Goal: Check status: Check status

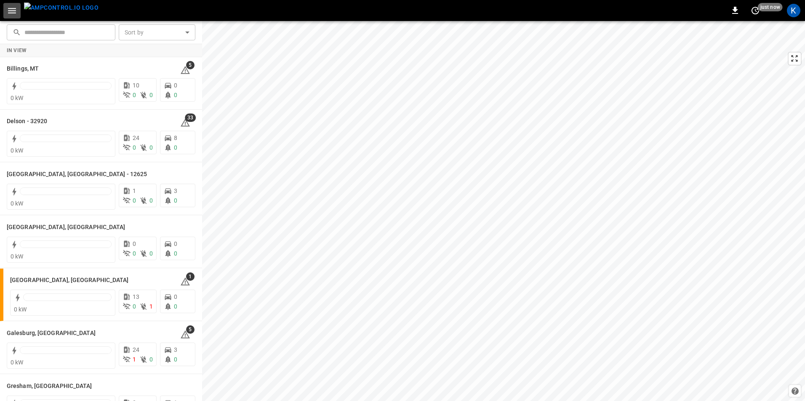
click at [9, 9] on icon "button" at bounding box center [12, 10] width 11 height 11
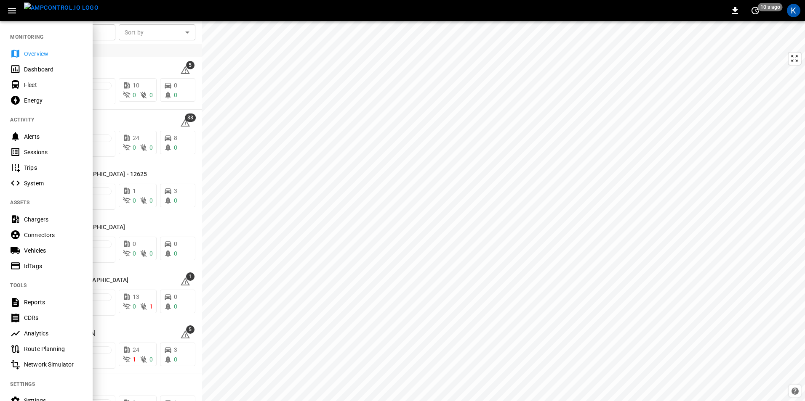
click at [65, 10] on img "menu" at bounding box center [61, 8] width 74 height 11
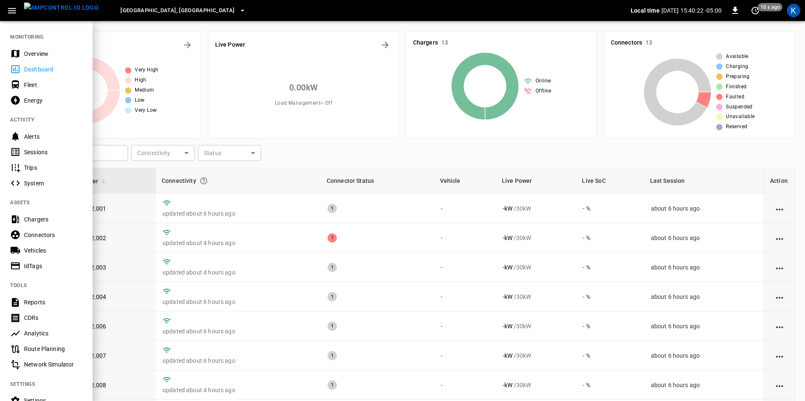
click at [126, 10] on span "[GEOGRAPHIC_DATA], [GEOGRAPHIC_DATA]" at bounding box center [177, 11] width 114 height 10
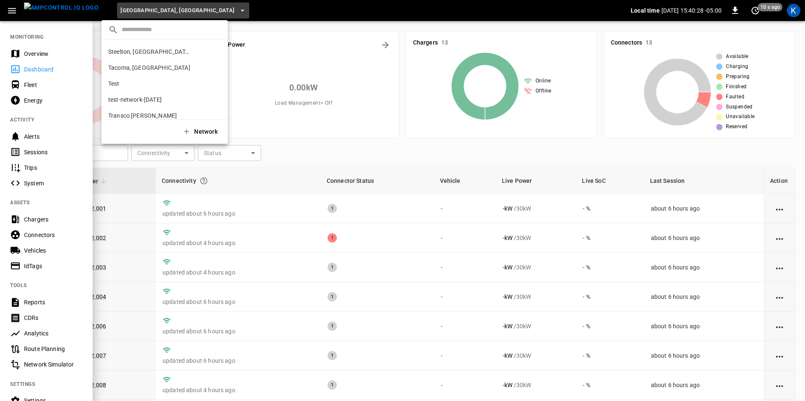
scroll to position [372, 0]
click at [128, 45] on p "Steelton, [GEOGRAPHIC_DATA]" at bounding box center [149, 47] width 82 height 8
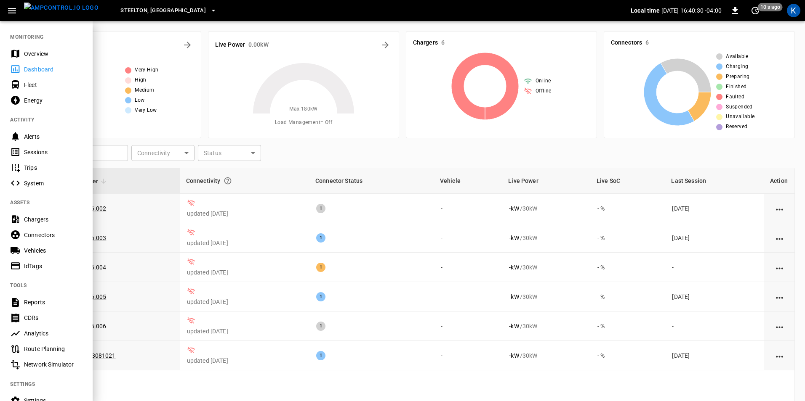
click at [11, 11] on icon "button" at bounding box center [12, 10] width 8 height 5
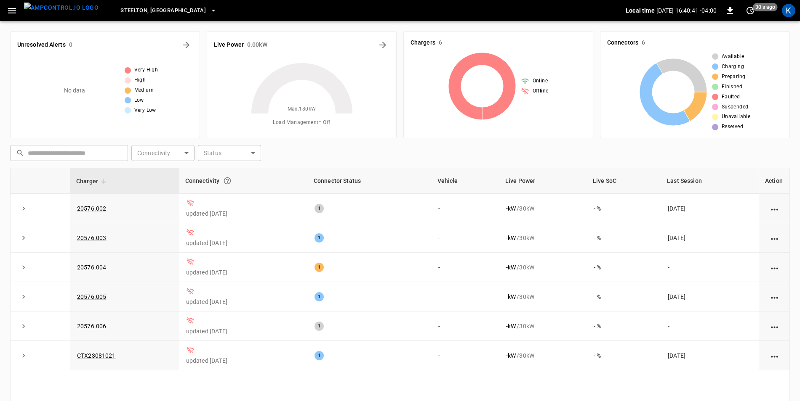
click at [15, 15] on icon "button" at bounding box center [12, 10] width 11 height 11
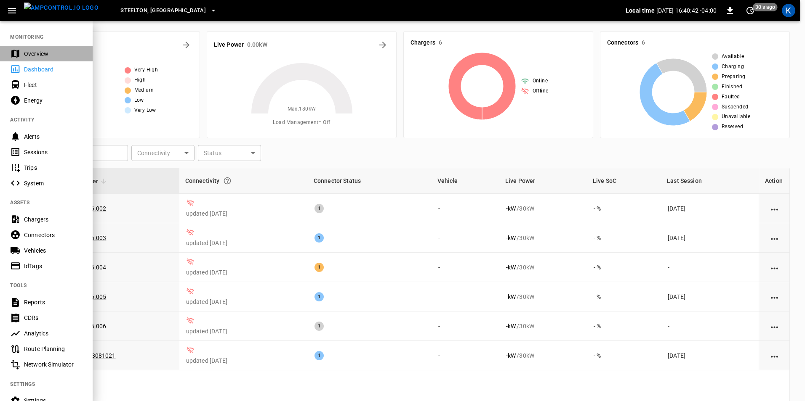
click at [30, 50] on div "Overview" at bounding box center [53, 54] width 58 height 8
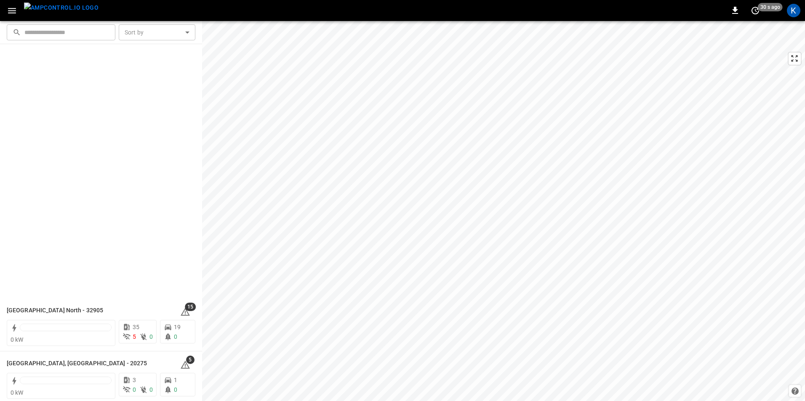
scroll to position [1074, 0]
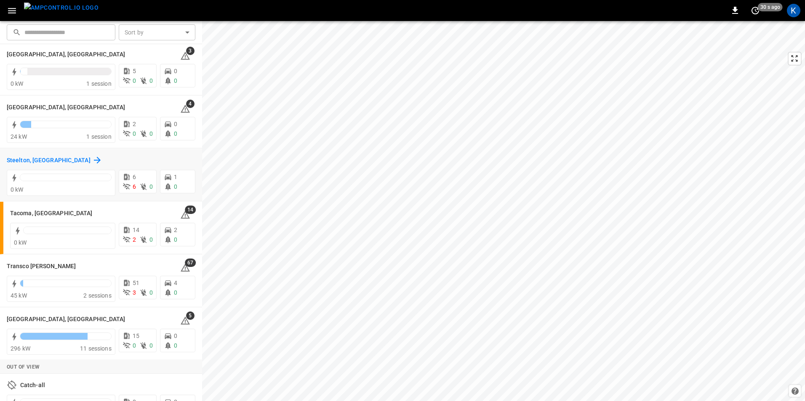
click at [19, 159] on h6 "Steelton, [GEOGRAPHIC_DATA]" at bounding box center [49, 160] width 84 height 9
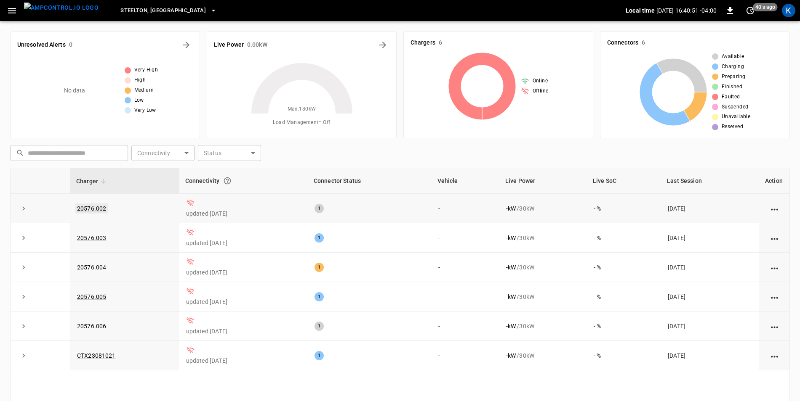
click at [85, 207] on link "20576.002" at bounding box center [91, 209] width 32 height 10
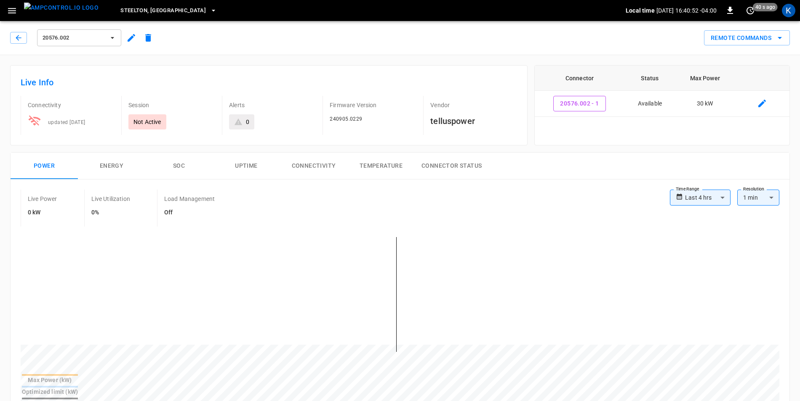
click at [130, 39] on icon "button" at bounding box center [132, 38] width 8 height 8
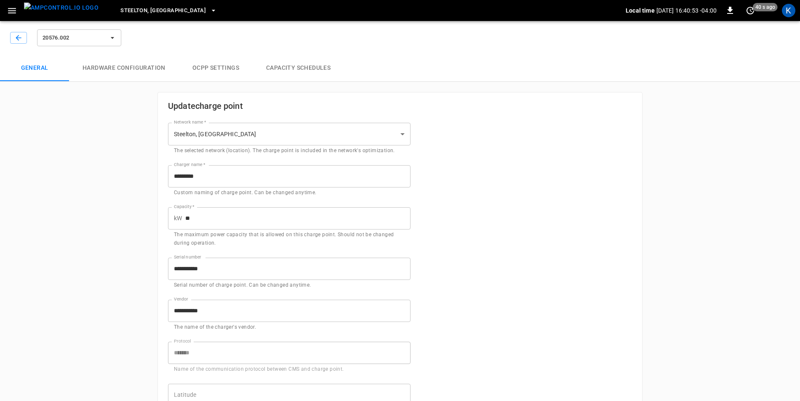
type input "**********"
click at [13, 41] on button "button" at bounding box center [18, 38] width 17 height 12
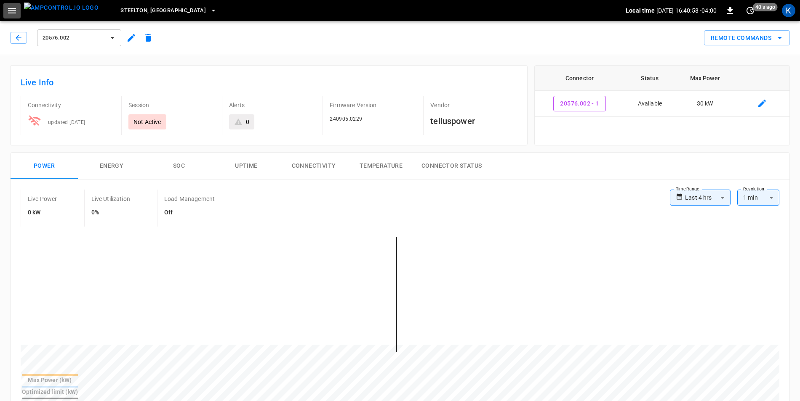
click at [13, 9] on icon "button" at bounding box center [12, 10] width 11 height 11
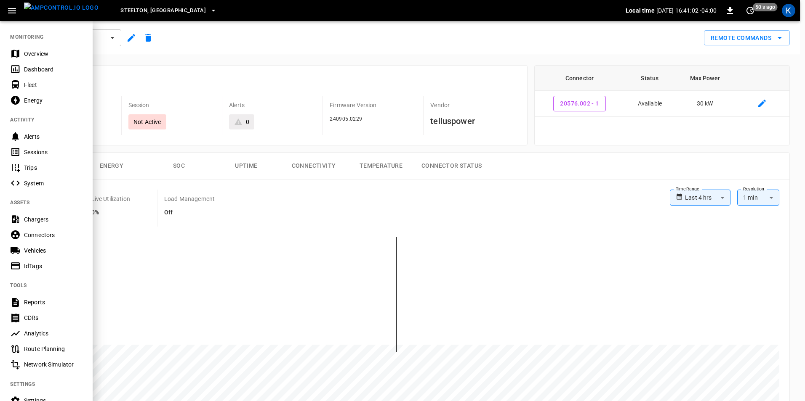
click at [51, 300] on div "Reports" at bounding box center [53, 302] width 58 height 8
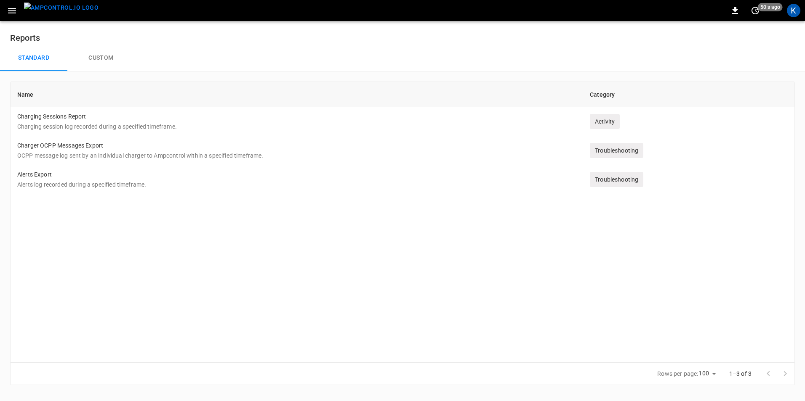
click at [10, 10] on icon "button" at bounding box center [12, 10] width 8 height 5
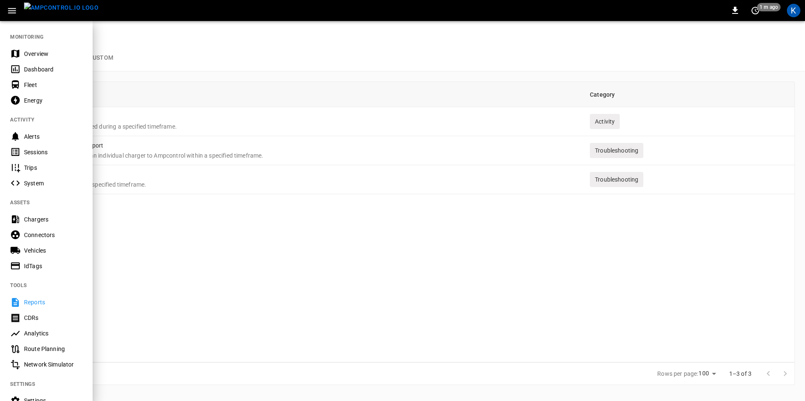
click at [43, 218] on div "Chargers" at bounding box center [53, 219] width 58 height 8
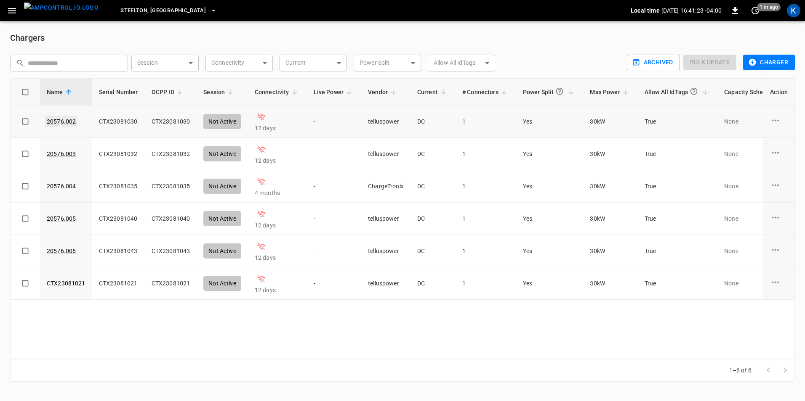
click at [64, 118] on link "20576.002" at bounding box center [61, 122] width 32 height 12
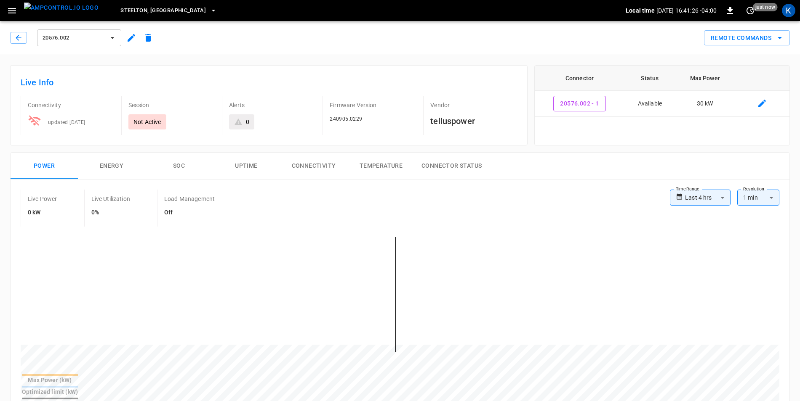
click at [313, 163] on button "Connectivity" at bounding box center [313, 166] width 67 height 27
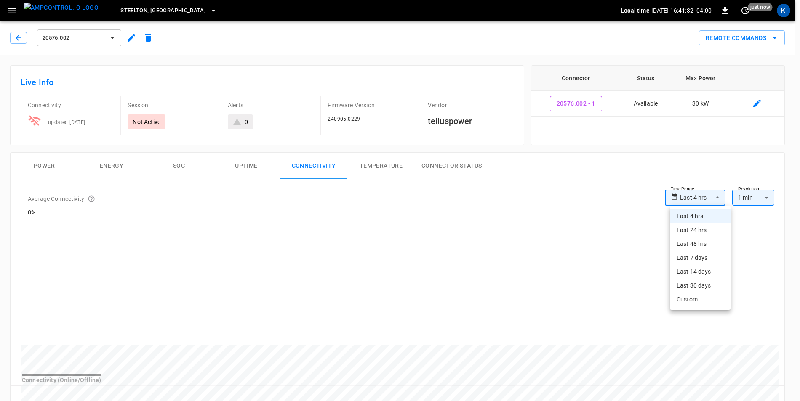
click at [691, 196] on body "**********" at bounding box center [400, 396] width 800 height 793
click at [705, 285] on li "Last 30 days" at bounding box center [699, 286] width 61 height 14
type input "**********"
type input "**"
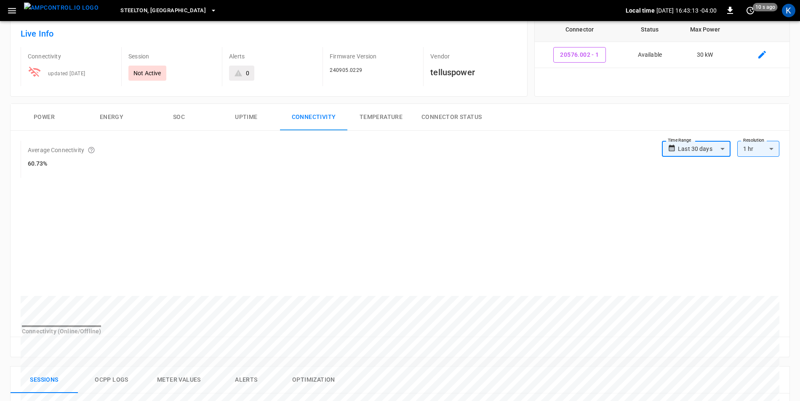
scroll to position [42, 0]
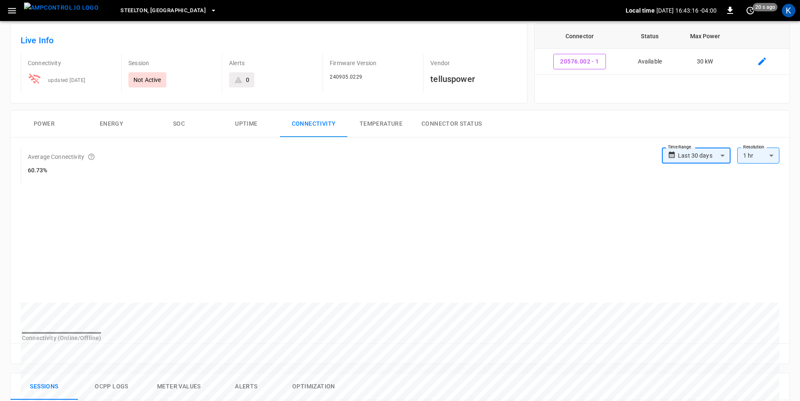
click at [242, 128] on button "Uptime" at bounding box center [246, 124] width 67 height 27
click at [319, 127] on button "Connectivity" at bounding box center [313, 124] width 67 height 27
click at [456, 117] on button "Connector Status" at bounding box center [451, 124] width 74 height 27
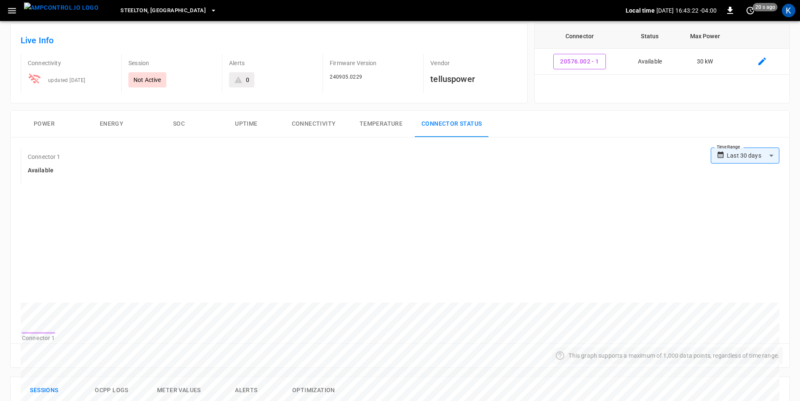
click at [317, 122] on button "Connectivity" at bounding box center [313, 124] width 67 height 27
